Goal: Check status: Check status

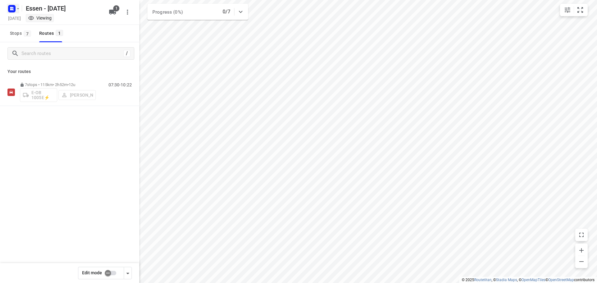
click at [17, 10] on icon "button" at bounding box center [18, 8] width 5 height 5
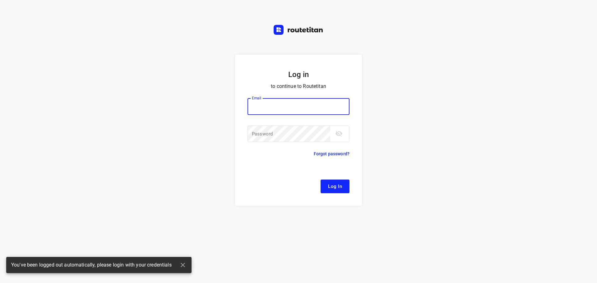
click at [13, 20] on div "Log in to continue to Routetitan Email Email ​ Password Password ​ Forgot passw…" at bounding box center [298, 141] width 597 height 283
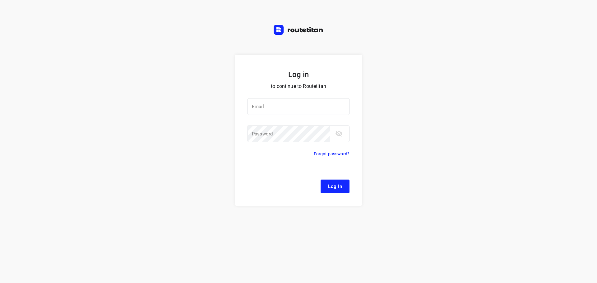
click at [0, 0] on div at bounding box center [0, 0] width 0 height 0
type input "[EMAIL_ADDRESS][DOMAIN_NAME]"
click at [338, 185] on span "Log In" at bounding box center [335, 186] width 14 height 8
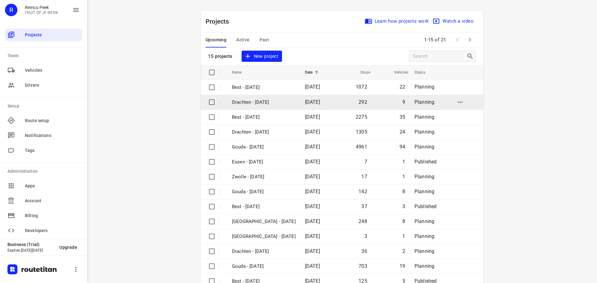
click at [0, 283] on div at bounding box center [0, 283] width 0 height 0
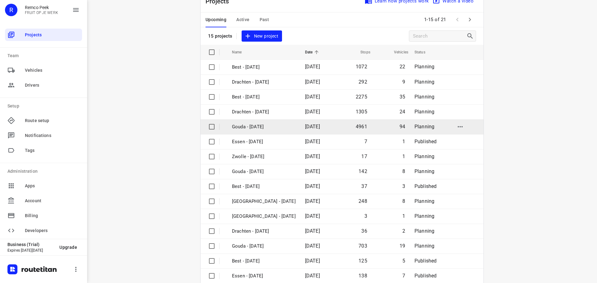
scroll to position [31, 0]
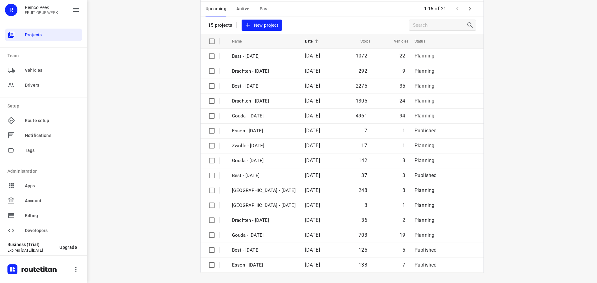
click at [261, 7] on span "Past" at bounding box center [265, 9] width 10 height 8
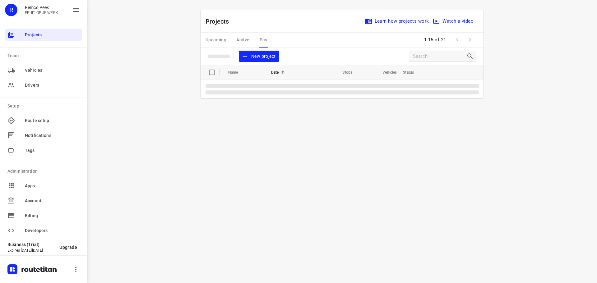
scroll to position [0, 0]
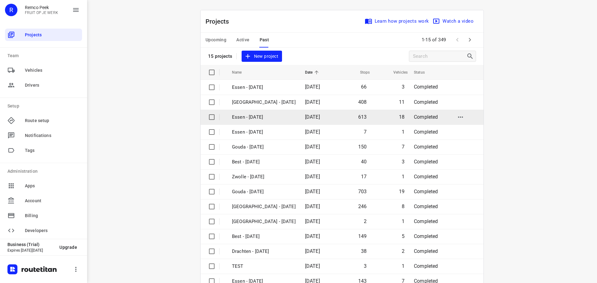
click at [256, 118] on p "Essen - [DATE]" at bounding box center [264, 117] width 64 height 7
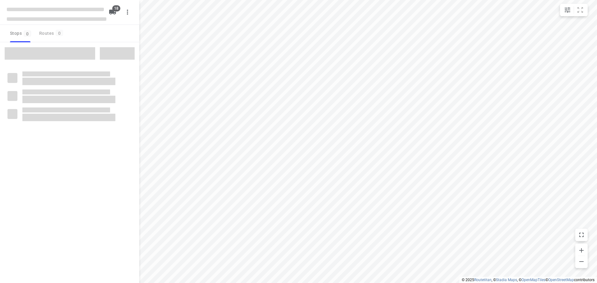
checkbox input "true"
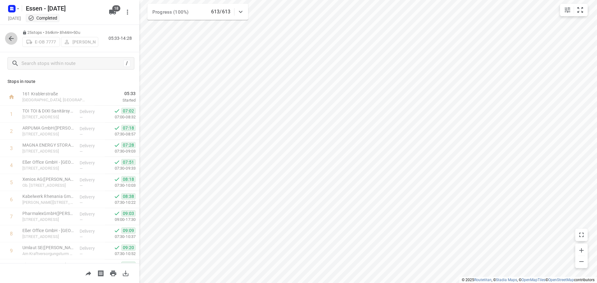
click at [9, 37] on icon "button" at bounding box center [10, 38] width 7 height 7
